Goal: Information Seeking & Learning: Learn about a topic

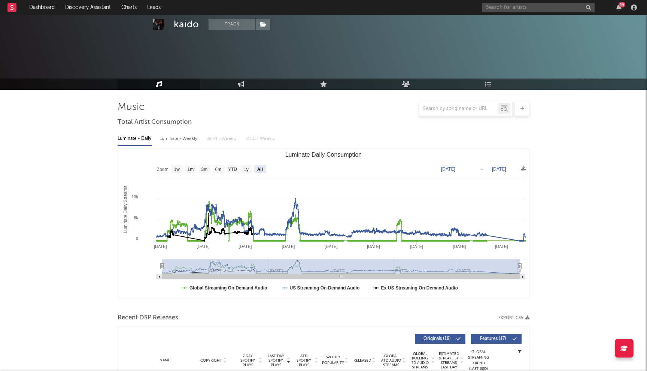
select select "All"
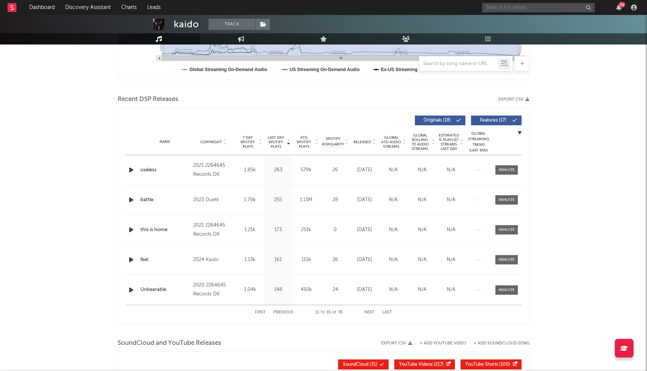
click at [504, 8] on input "text" at bounding box center [538, 7] width 112 height 9
type input "tai verdes"
click at [537, 18] on div "Tai Verdes" at bounding box center [550, 22] width 82 height 9
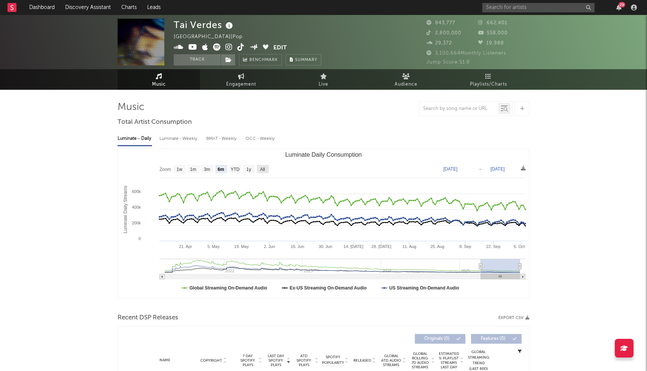
click at [260, 171] on text "All" at bounding box center [262, 169] width 5 height 5
select select "All"
type input "[DATE]"
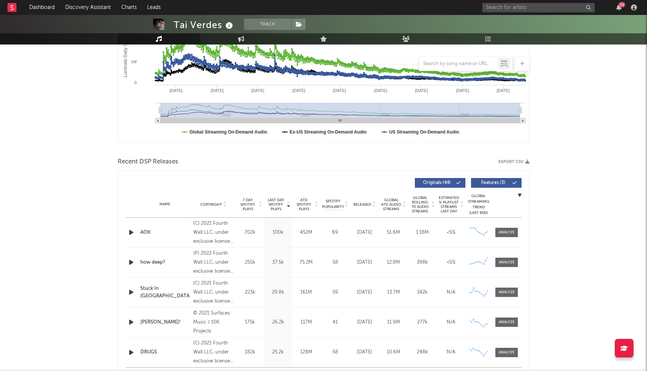
scroll to position [155, 0]
